Goal: Task Accomplishment & Management: Manage account settings

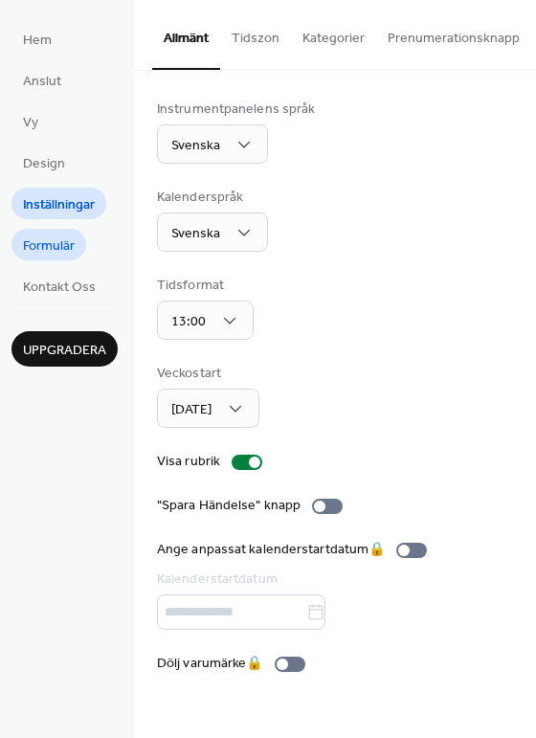
click at [52, 255] on span "Formulär" at bounding box center [49, 247] width 52 height 20
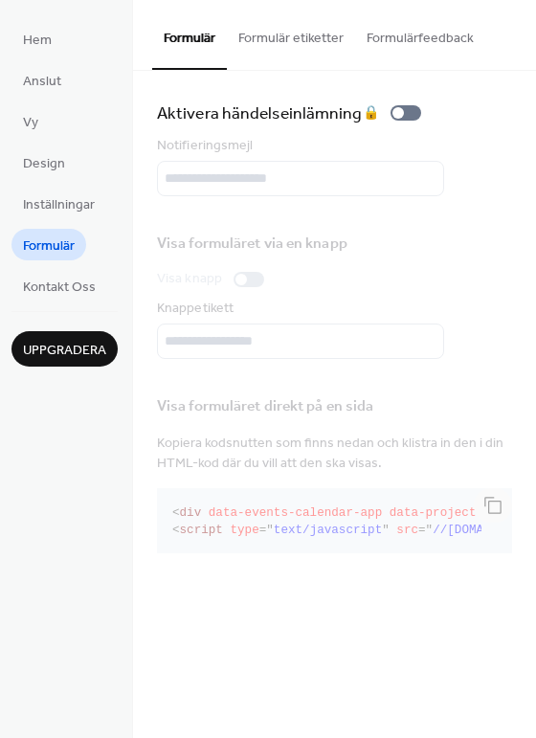
click at [418, 33] on button "Formulärfeedback" at bounding box center [420, 34] width 130 height 68
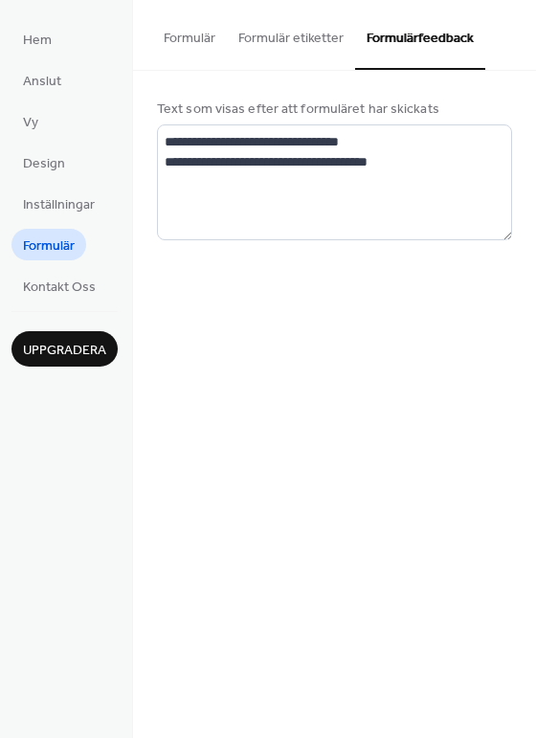
click at [315, 30] on button "Formulär etiketter" at bounding box center [291, 34] width 128 height 68
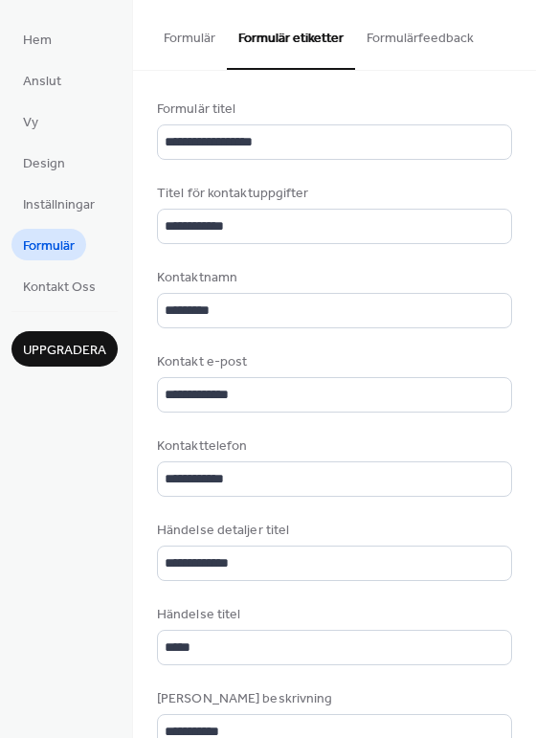
scroll to position [357, 0]
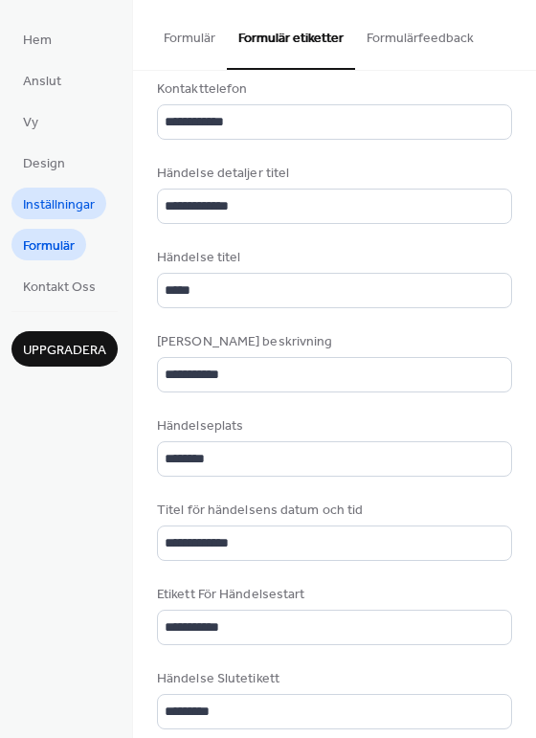
click at [41, 206] on span "Inställningar" at bounding box center [59, 205] width 72 height 20
